Goal: Obtain resource: Obtain resource

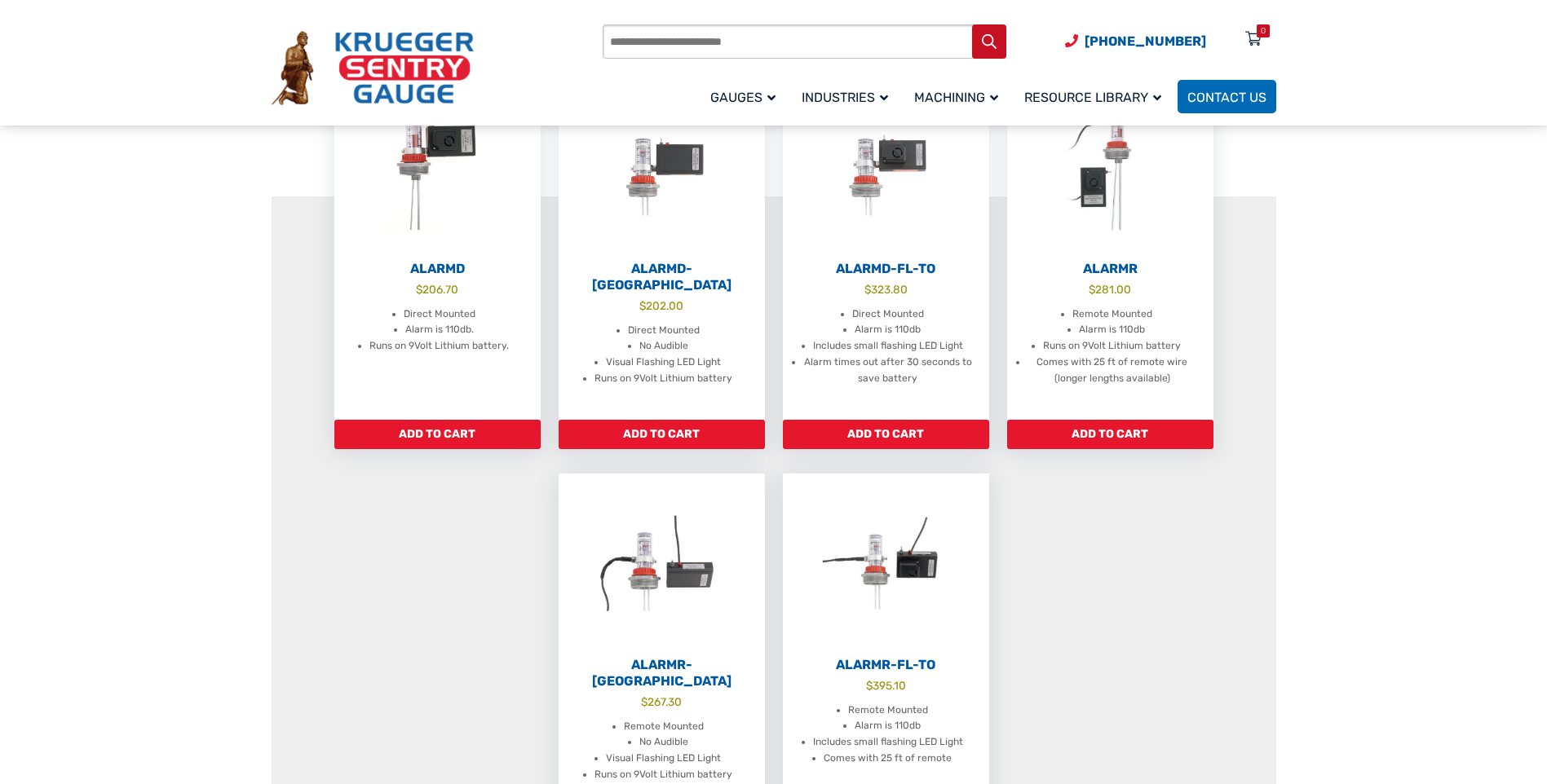
scroll to position [570, 0]
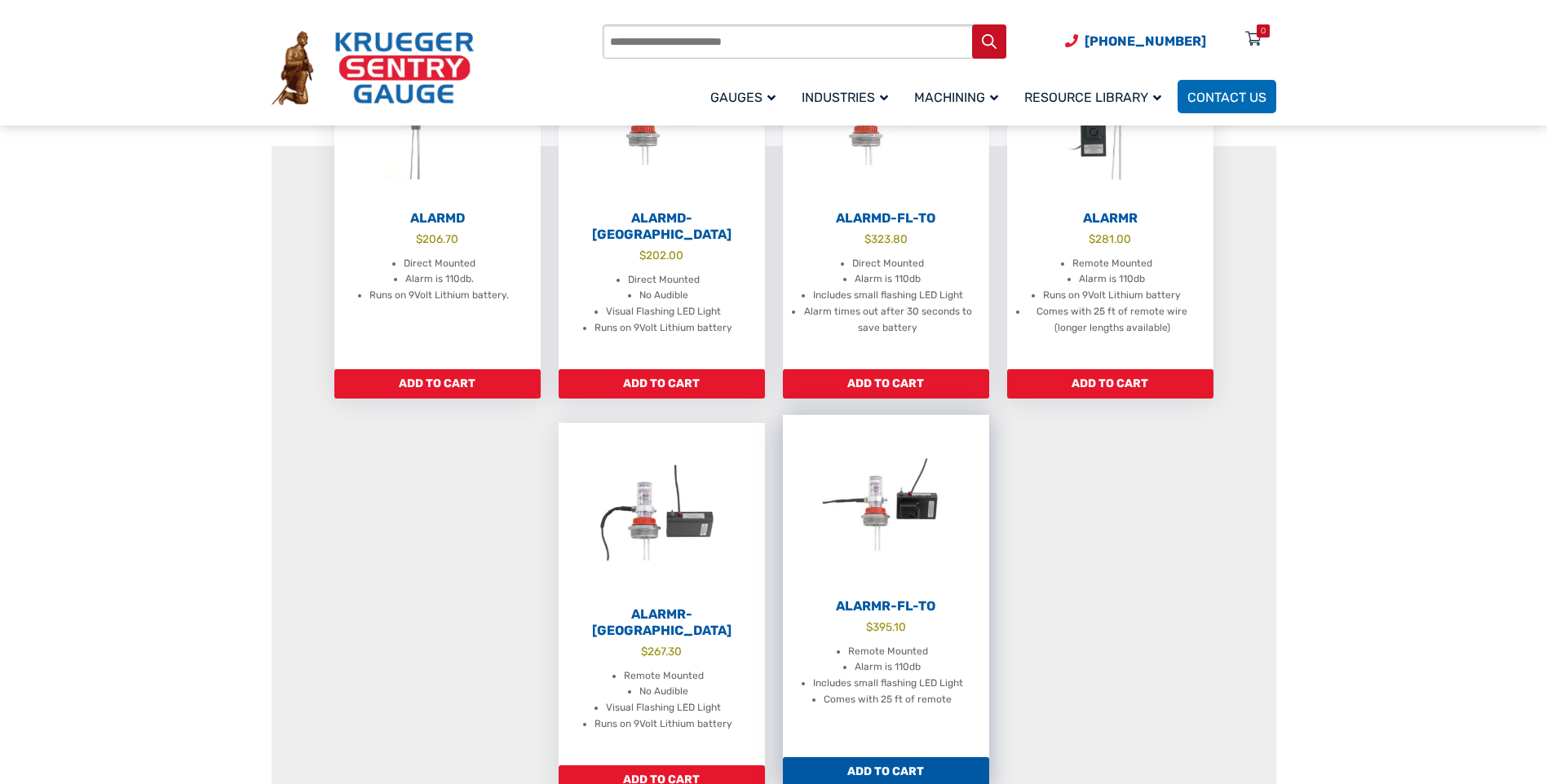
click at [883, 611] on h2 "AlarmR-FL-TO" at bounding box center [886, 606] width 206 height 17
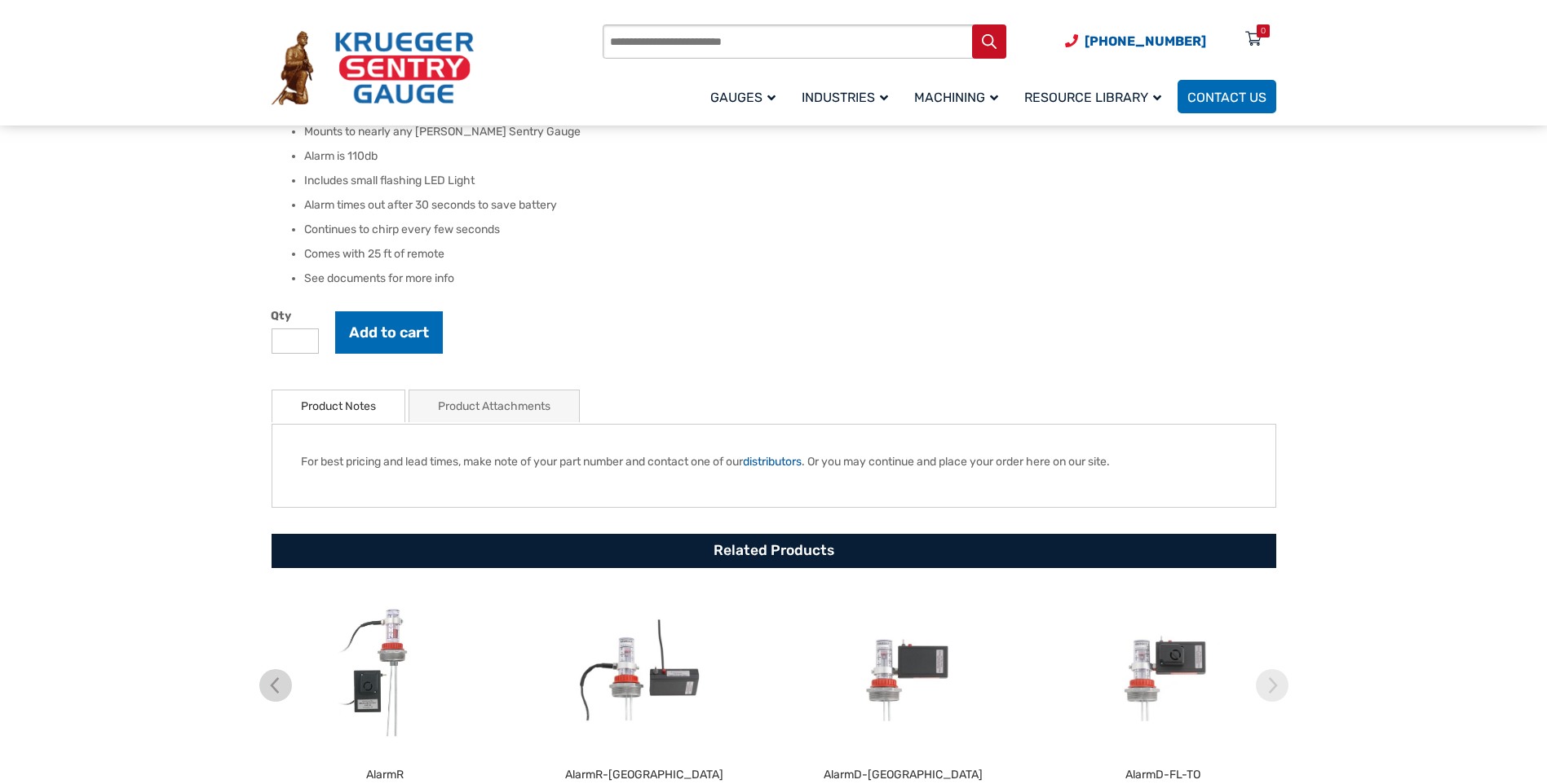
scroll to position [407, 0]
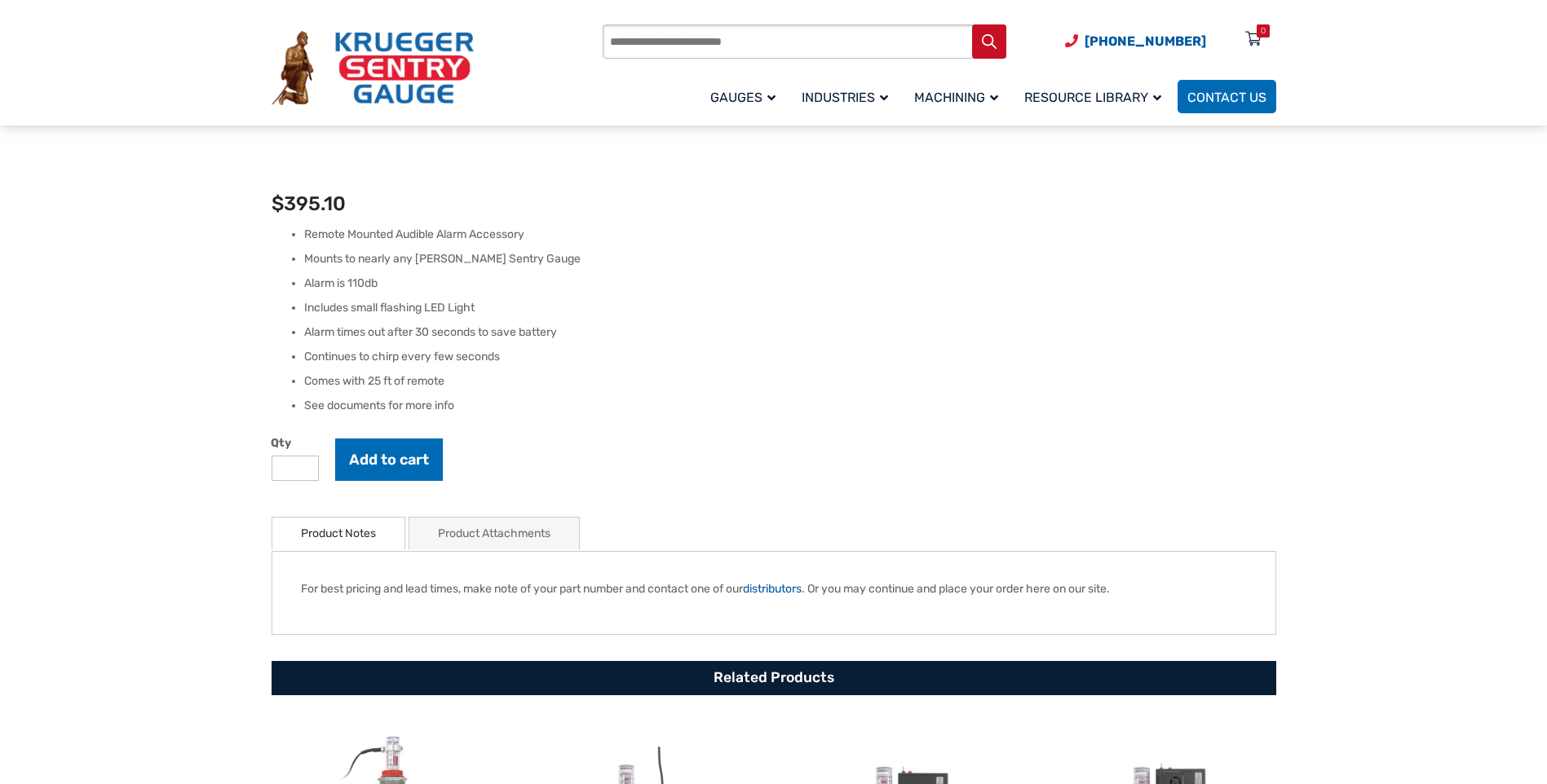
click at [502, 534] on link "Product Attachments" at bounding box center [494, 533] width 113 height 31
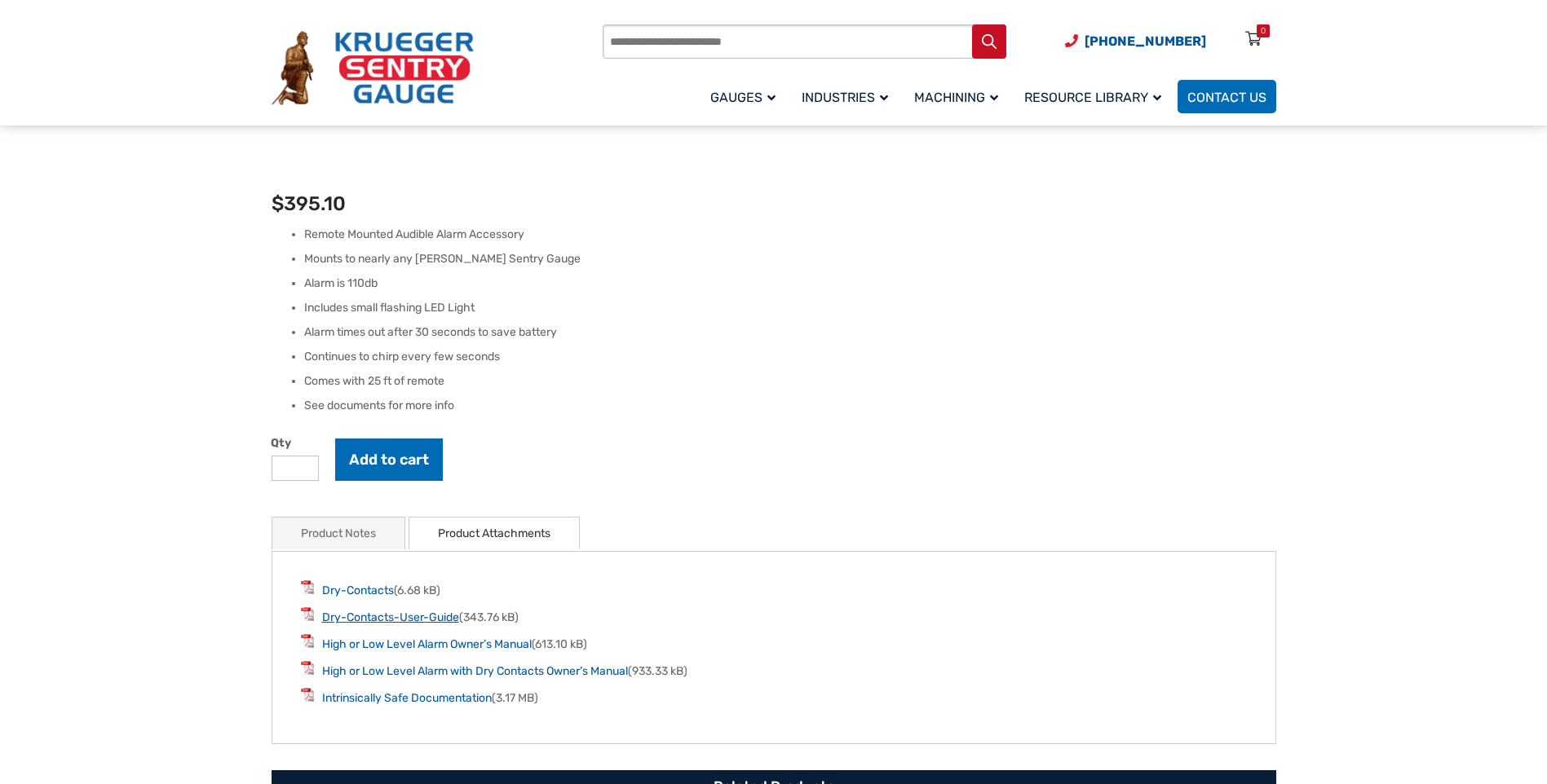
click at [384, 615] on link "Dry-Contacts-User-Guide" at bounding box center [390, 617] width 137 height 14
click at [361, 587] on link "Dry-Contacts" at bounding box center [358, 590] width 72 height 14
click at [428, 651] on link "High or Low Level Alarm Owner’s Manual" at bounding box center [427, 644] width 209 height 14
